Goal: Task Accomplishment & Management: Manage account settings

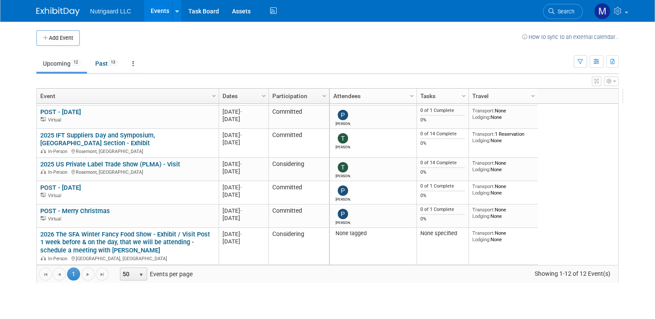
scroll to position [149, 0]
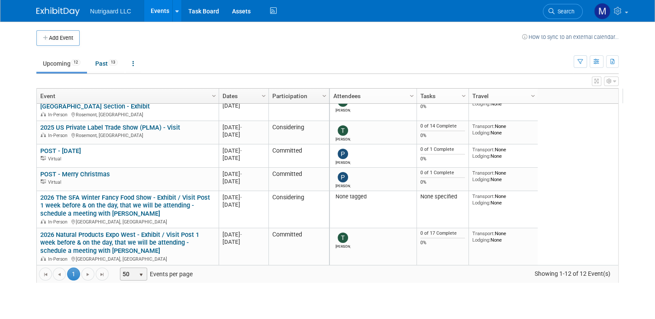
click at [122, 276] on span "50" at bounding box center [127, 274] width 15 height 12
click at [123, 259] on li "100" at bounding box center [127, 261] width 25 height 12
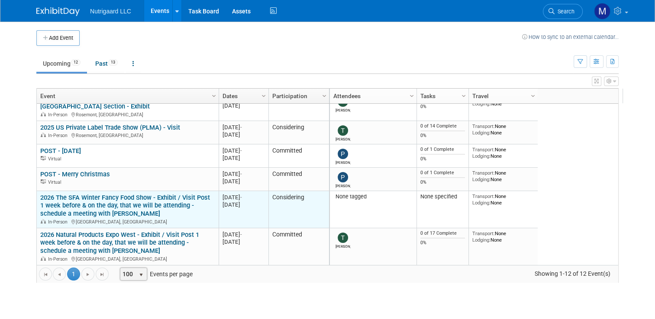
scroll to position [147, 0]
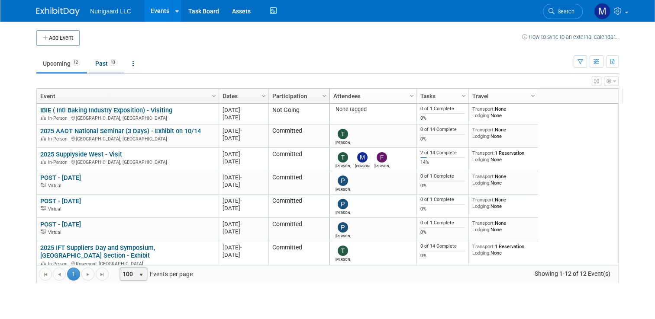
click at [99, 62] on link "Past 13" at bounding box center [106, 63] width 35 height 16
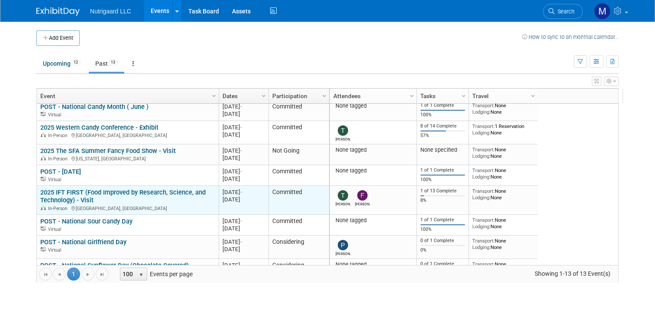
scroll to position [129, 0]
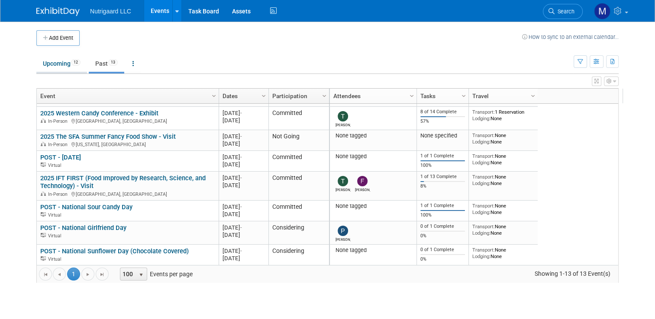
click at [55, 64] on link "Upcoming 12" at bounding box center [61, 63] width 51 height 16
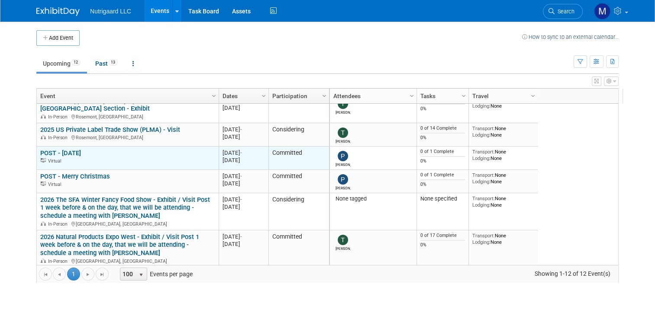
scroll to position [149, 0]
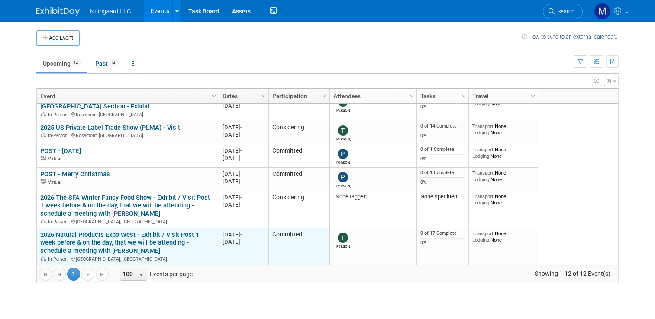
click at [178, 236] on link "2026 Natural Products Expo West - Exhibit / Visit Post 1 week before & on the d…" at bounding box center [119, 243] width 159 height 24
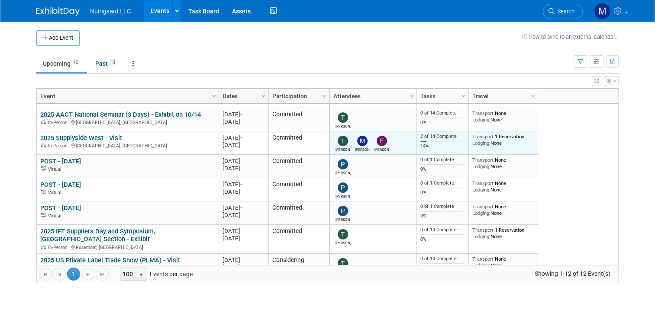
scroll to position [52, 0]
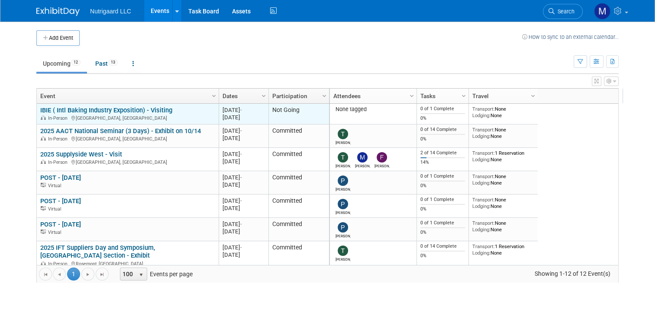
click at [72, 109] on link "IBIE ( Intl Baking Industry Exposition) - Visiting" at bounding box center [106, 110] width 132 height 8
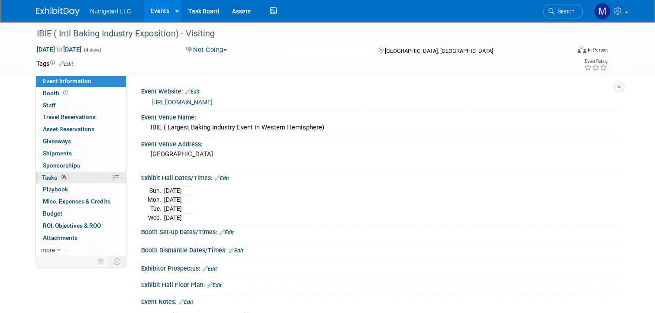
click at [42, 175] on span "Tasks 0%" at bounding box center [55, 177] width 27 height 7
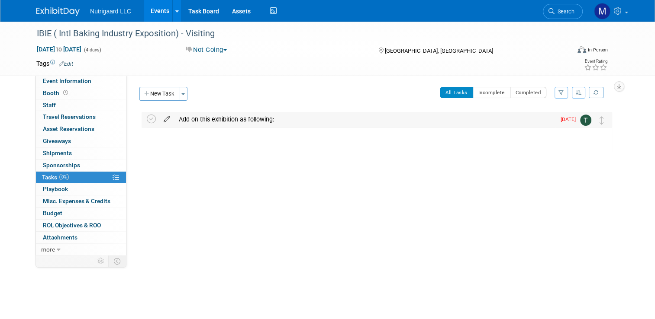
click at [159, 122] on icon at bounding box center [166, 117] width 15 height 11
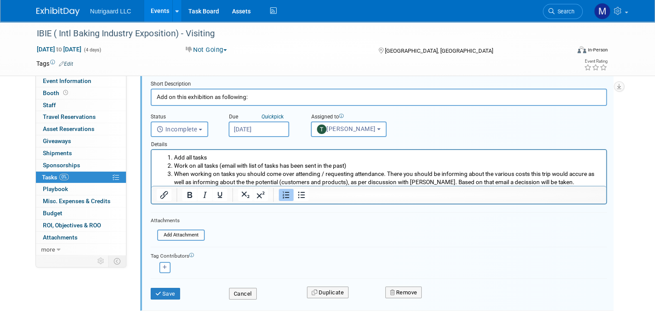
scroll to position [81, 0]
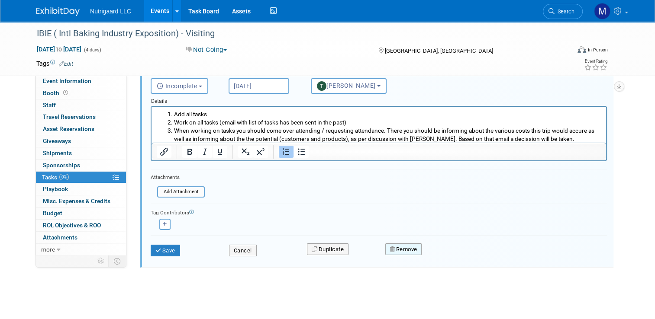
click at [401, 246] on button "Remove" at bounding box center [403, 250] width 37 height 12
click at [453, 255] on link "Yes" at bounding box center [451, 257] width 25 height 14
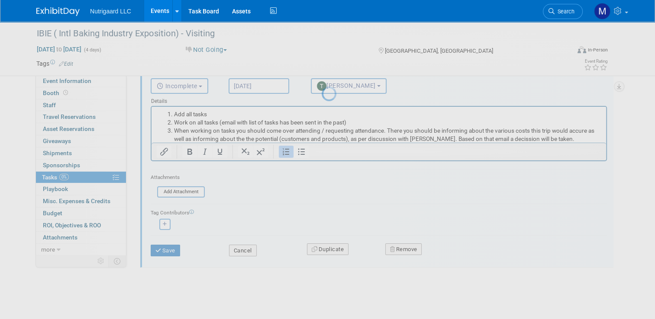
scroll to position [0, 0]
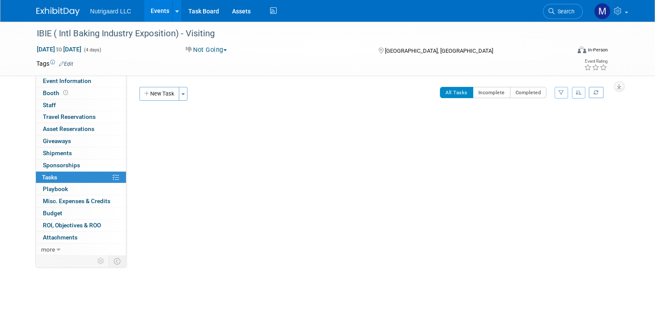
click at [67, 10] on img at bounding box center [57, 11] width 43 height 9
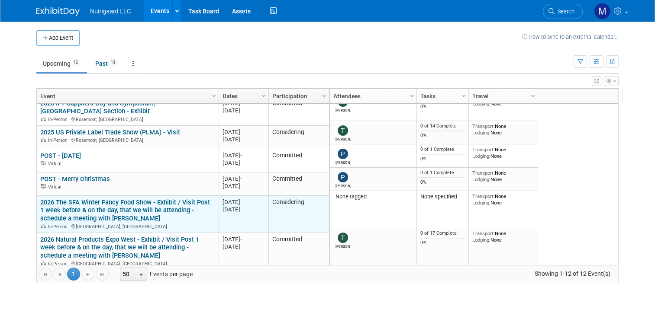
scroll to position [149, 0]
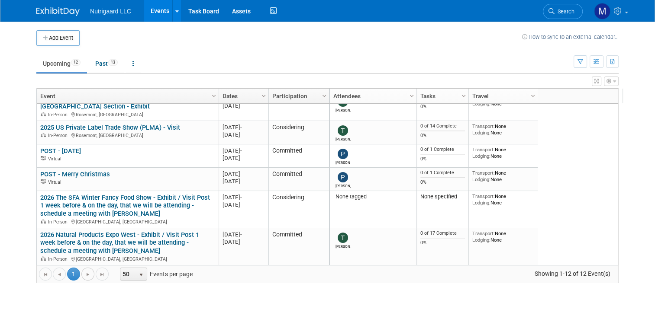
click at [84, 274] on span "Go to the next page" at bounding box center [87, 274] width 7 height 7
drag, startPoint x: 80, startPoint y: 274, endPoint x: 354, endPoint y: 268, distance: 273.9
click at [84, 274] on span "Go to the next page" at bounding box center [87, 274] width 7 height 7
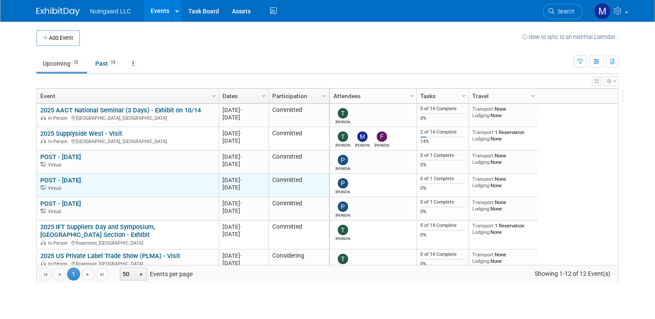
scroll to position [0, 0]
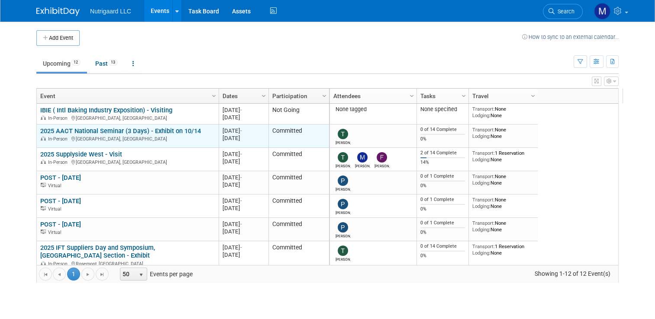
click at [139, 137] on div "In-Person Oak Brook, IL" at bounding box center [127, 138] width 174 height 7
click at [111, 131] on link "2025 AACT National Seminar (3 Days) - Exhibit on 10/14" at bounding box center [120, 131] width 160 height 8
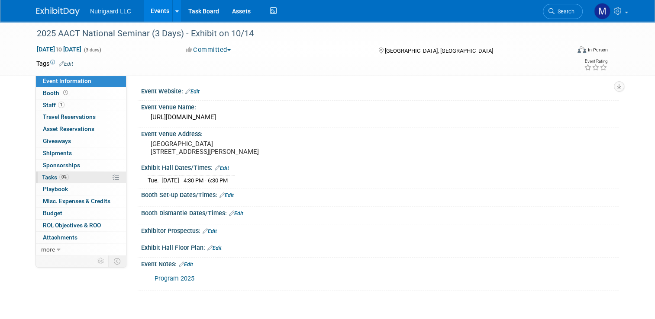
click at [48, 174] on span "Tasks 0%" at bounding box center [55, 177] width 27 height 7
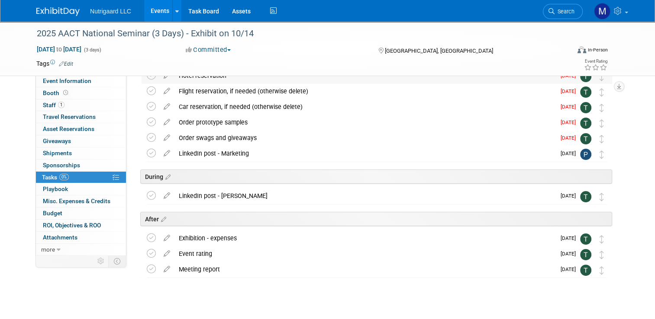
scroll to position [155, 0]
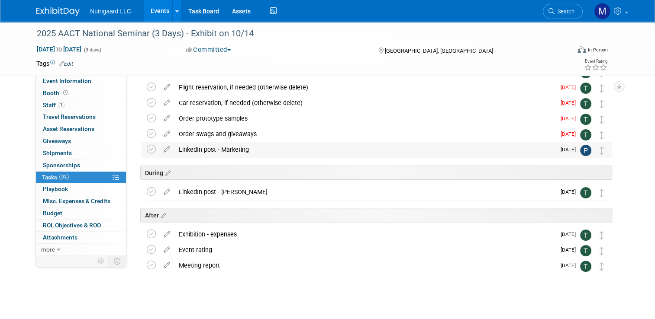
click at [350, 148] on div "LinkedIn post - Marketing" at bounding box center [364, 149] width 381 height 15
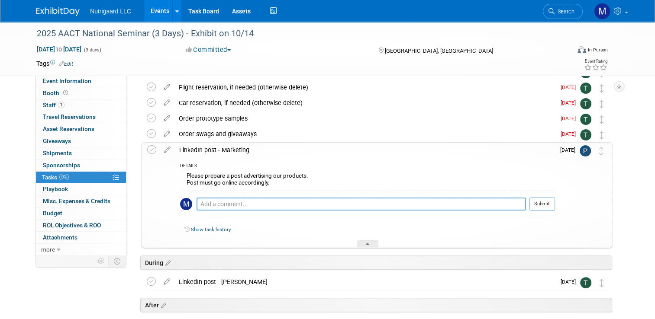
click at [17, 177] on div "2025 AACT National Seminar (3 Days) - Exhibit on 10/14 Oct 13, 2025 to Oct 15, …" at bounding box center [327, 141] width 655 height 550
click at [273, 148] on div "LinkedIn post - Marketing" at bounding box center [365, 150] width 380 height 15
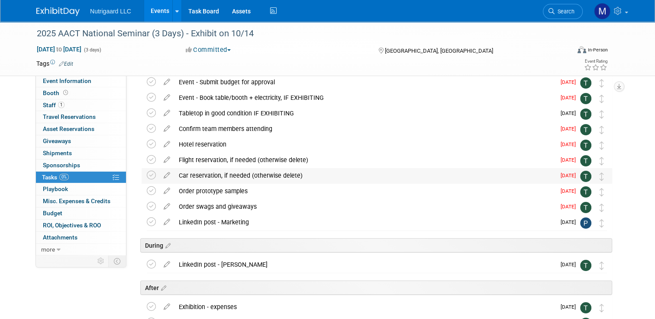
scroll to position [53, 0]
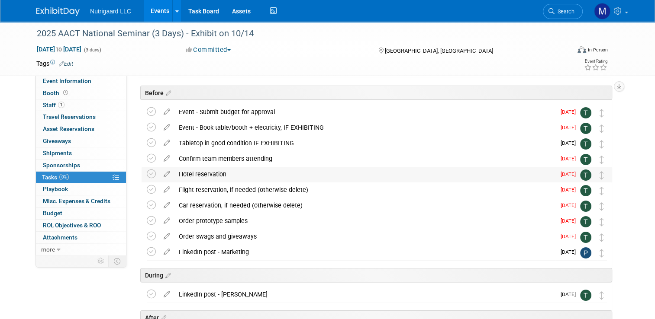
click at [301, 170] on div "Hotel reservation" at bounding box center [364, 174] width 381 height 15
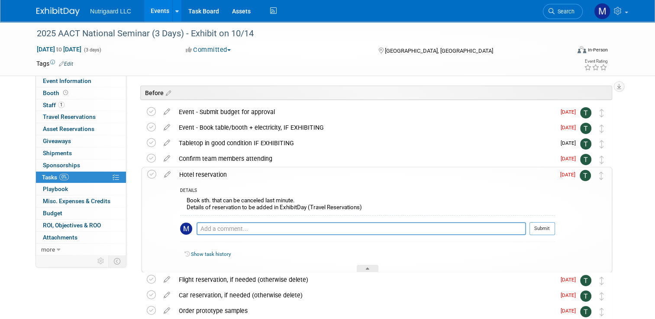
click at [12, 140] on div "2025 AACT National Seminar (3 Days) - Exhibit on 10/14 Oct 13, 2025 to Oct 15, …" at bounding box center [327, 244] width 655 height 550
click at [62, 10] on img at bounding box center [57, 11] width 43 height 9
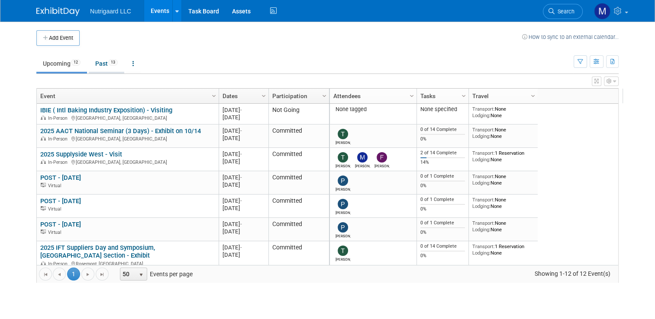
click at [100, 64] on link "Past 13" at bounding box center [106, 63] width 35 height 16
